Goal: Information Seeking & Learning: Learn about a topic

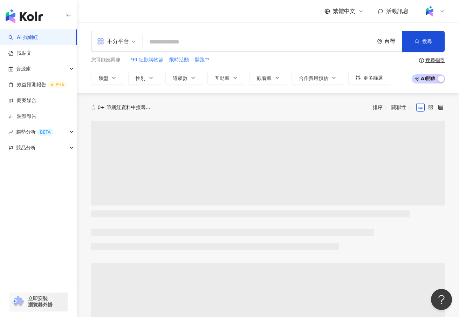
click at [162, 41] on input "search" at bounding box center [258, 41] width 226 height 13
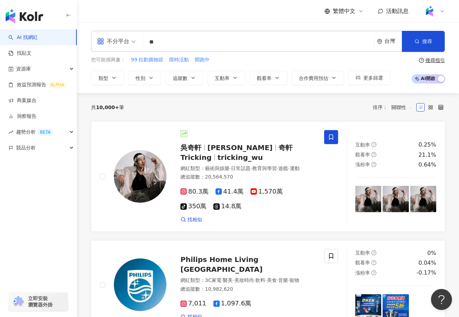
type input "*"
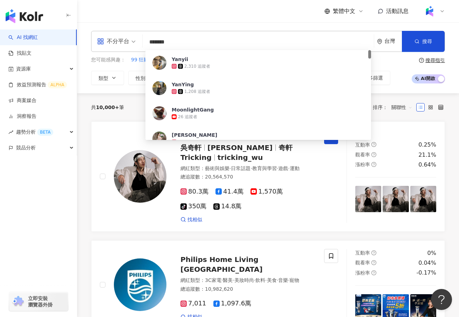
type input "********"
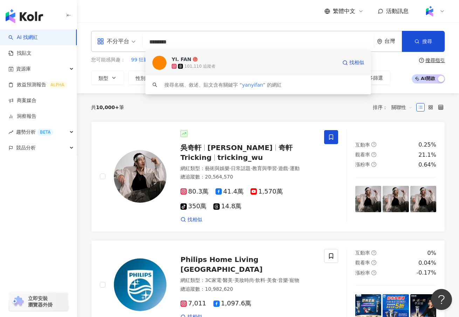
click at [238, 60] on span "YI. FAN" at bounding box center [254, 59] width 165 height 7
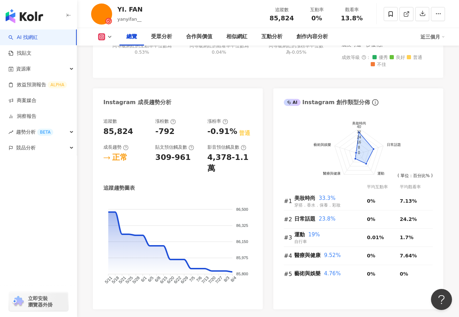
scroll to position [352, 0]
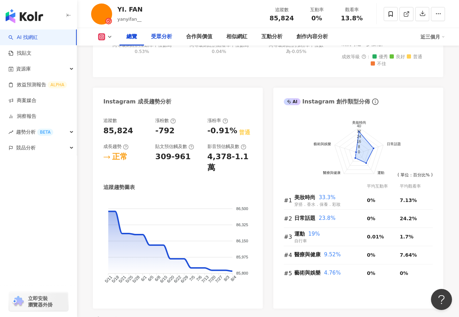
click at [168, 39] on div "受眾分析" at bounding box center [161, 37] width 21 height 8
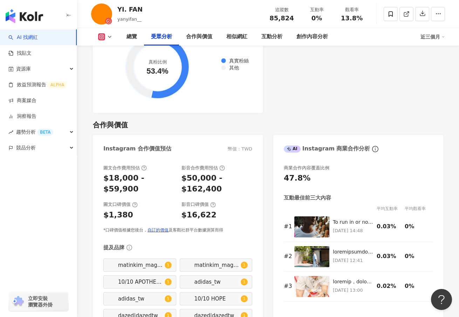
scroll to position [891, 0]
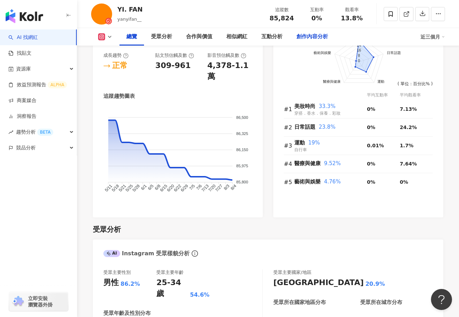
click at [305, 36] on div "創作內容分析" at bounding box center [312, 37] width 32 height 8
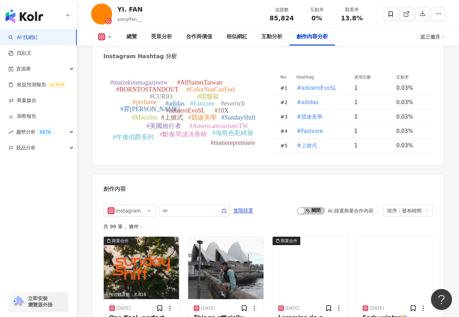
scroll to position [2210, 0]
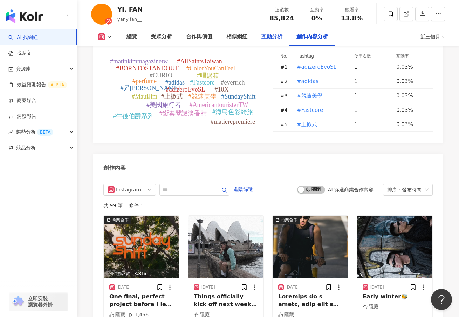
click at [274, 39] on div "互動分析" at bounding box center [271, 37] width 21 height 8
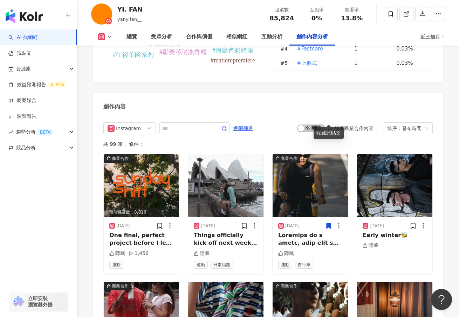
scroll to position [2268, 0]
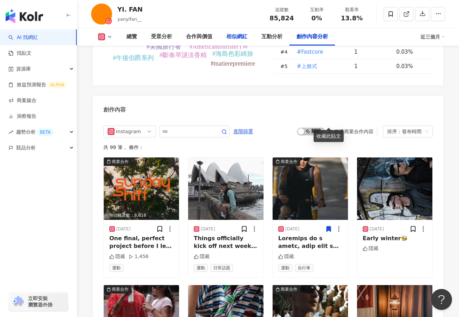
click at [246, 39] on div "相似網紅" at bounding box center [236, 37] width 21 height 8
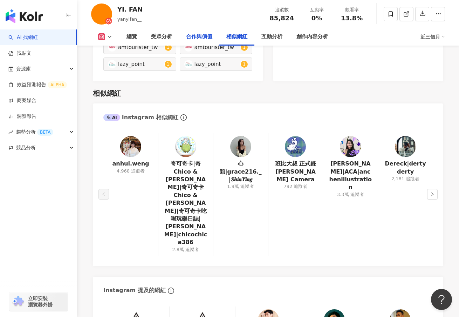
click at [208, 41] on div "合作與價值" at bounding box center [199, 37] width 40 height 18
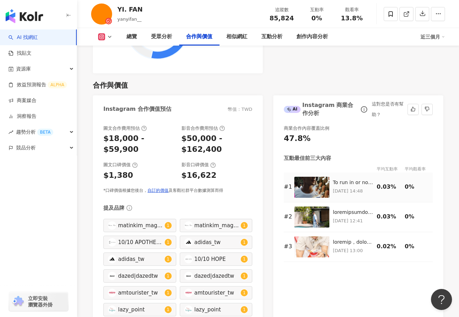
scroll to position [927, 0]
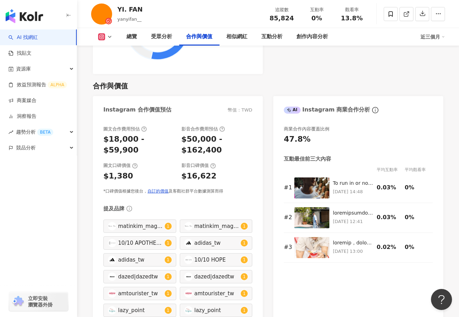
click at [424, 37] on div "近三個月" at bounding box center [432, 36] width 25 height 11
click at [431, 69] on link "近六個月" at bounding box center [436, 67] width 20 height 8
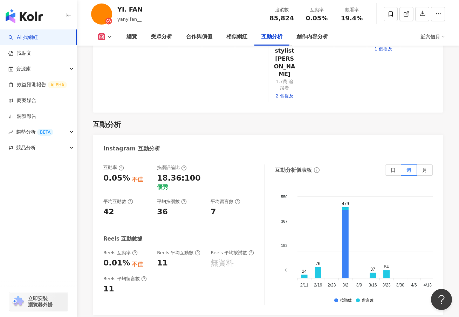
scroll to position [1515, 0]
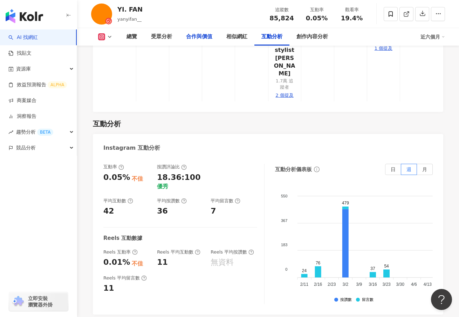
click at [207, 39] on div "合作與價值" at bounding box center [199, 37] width 26 height 8
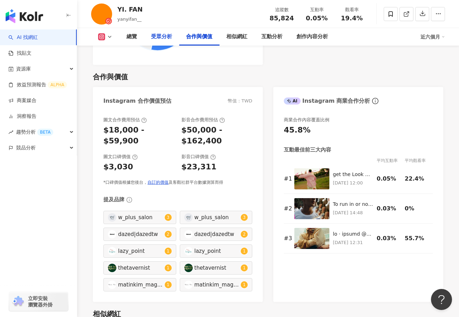
click at [172, 36] on div "受眾分析" at bounding box center [161, 37] width 35 height 18
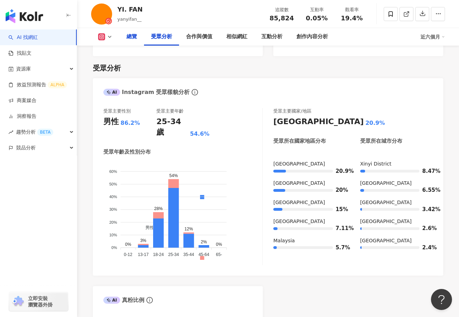
click at [137, 37] on div "總覽" at bounding box center [131, 37] width 25 height 18
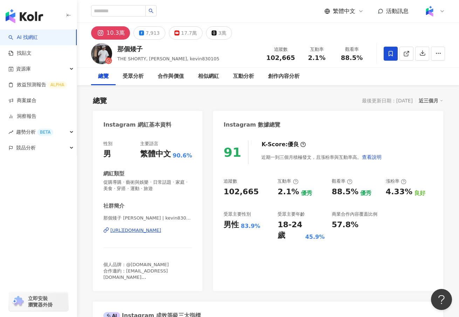
click at [161, 231] on div "https://www.instagram.com/kevin830105/" at bounding box center [135, 230] width 51 height 6
click at [146, 232] on div "https://www.instagram.com/kevin830105/" at bounding box center [135, 230] width 51 height 6
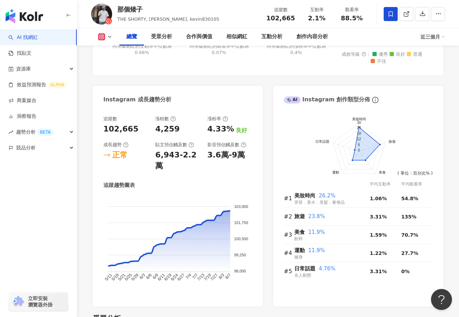
scroll to position [348, 0]
click at [126, 145] on icon at bounding box center [126, 144] width 6 height 6
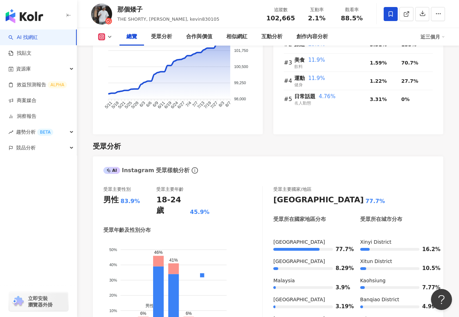
scroll to position [686, 0]
